Goal: Task Accomplishment & Management: Manage account settings

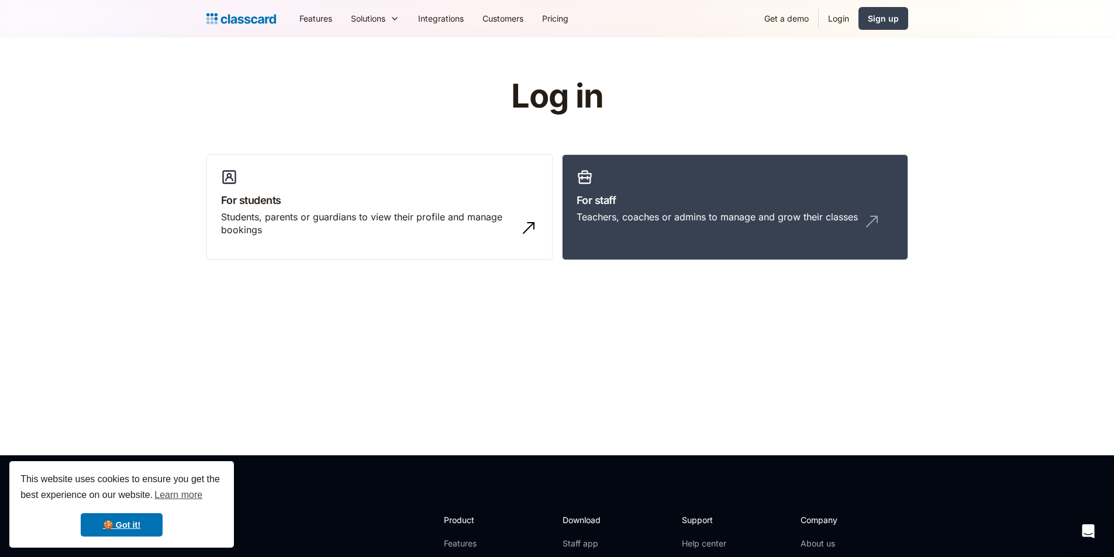
click at [841, 22] on link "Login" at bounding box center [839, 18] width 40 height 26
click at [839, 18] on link "Login" at bounding box center [839, 18] width 40 height 26
